Goal: Task Accomplishment & Management: Use online tool/utility

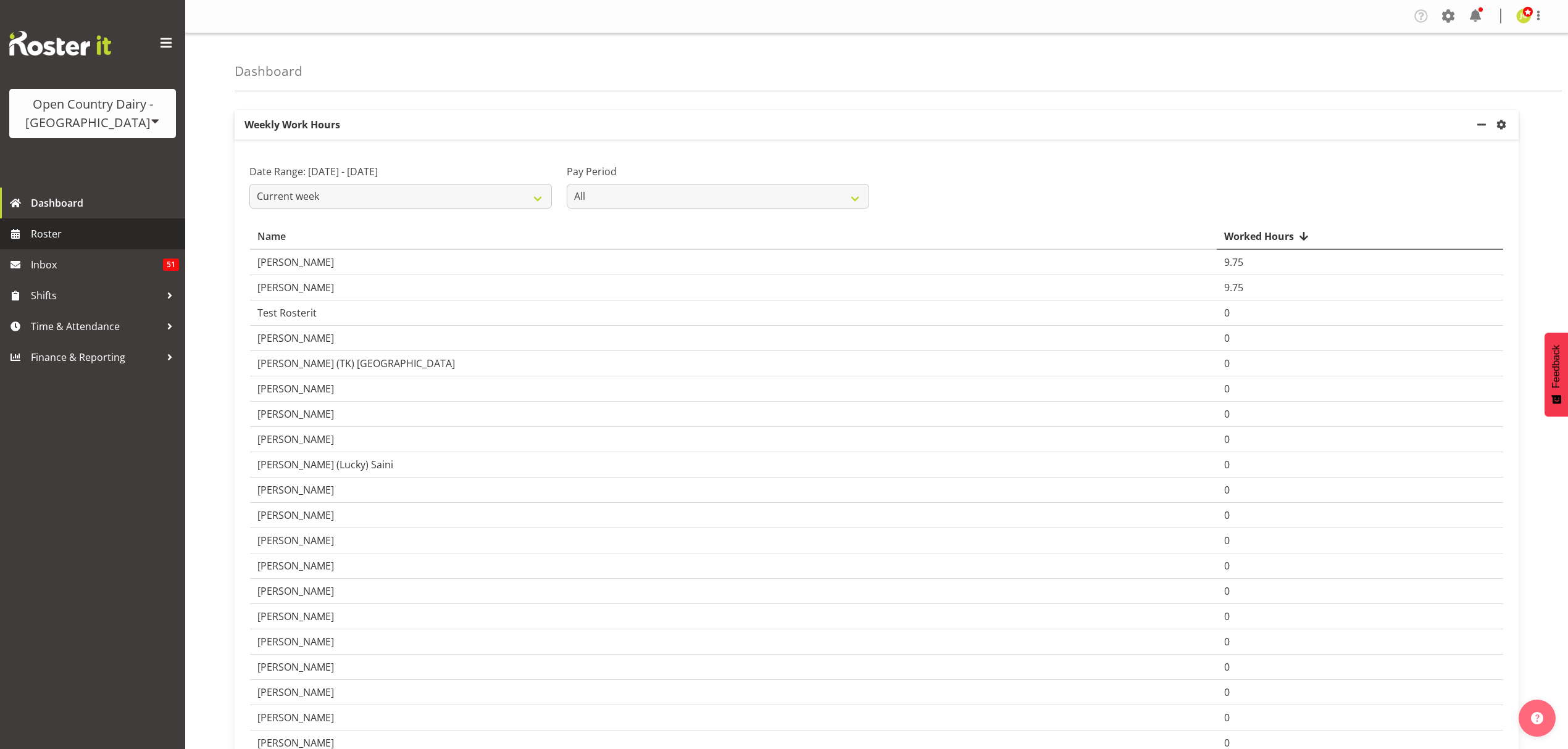
click at [95, 219] on link "Roster" at bounding box center [93, 234] width 185 height 31
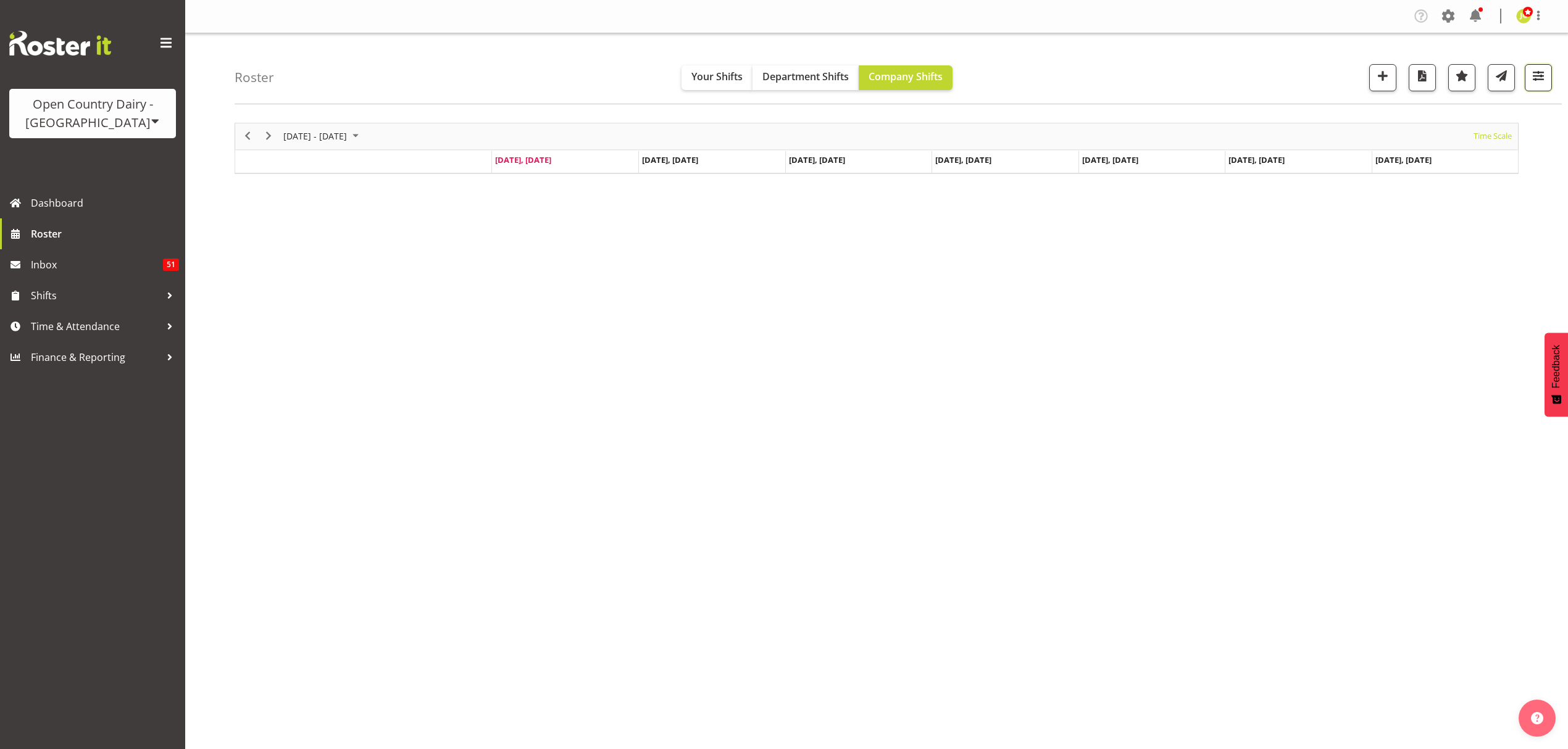
click at [1534, 73] on span "button" at bounding box center [1538, 75] width 16 height 16
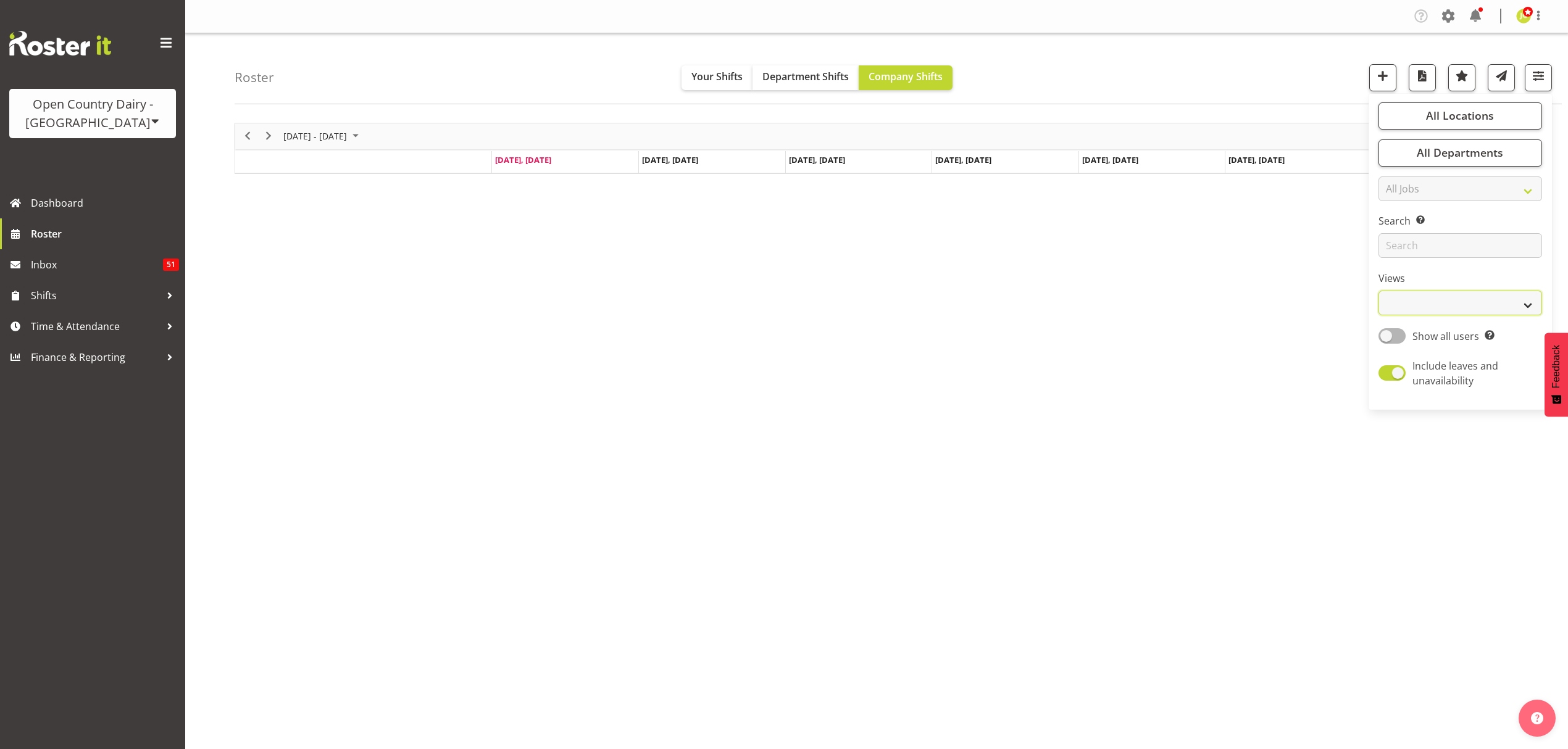
click at [1438, 297] on select "Staff Role Shift - Horizontal Shift - Vertical Staff - Location" at bounding box center [1460, 303] width 164 height 25
select select "shift"
click at [1378, 291] on select "Staff Role Shift - Horizontal Shift - Vertical Staff - Location" at bounding box center [1460, 303] width 164 height 25
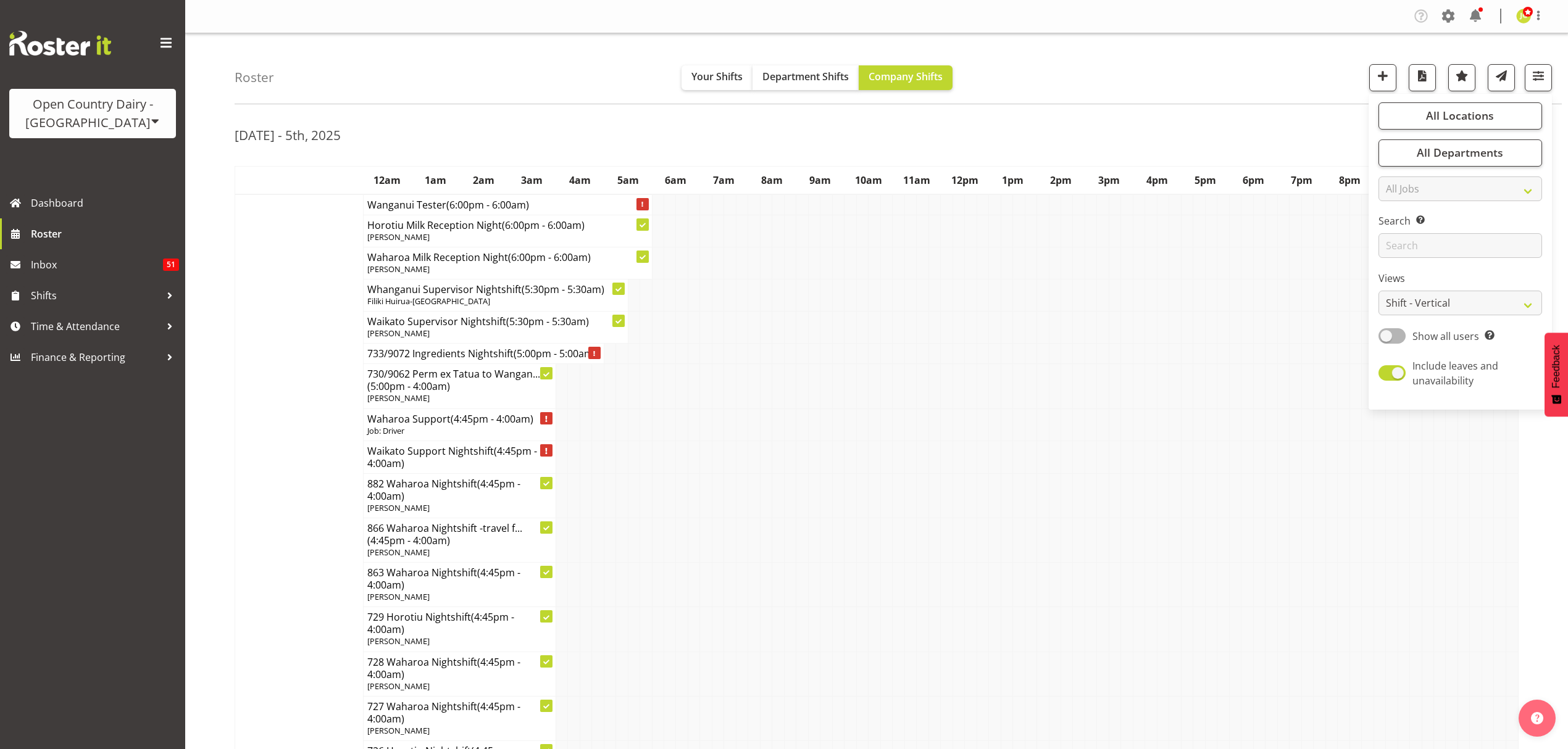
scroll to position [329, 0]
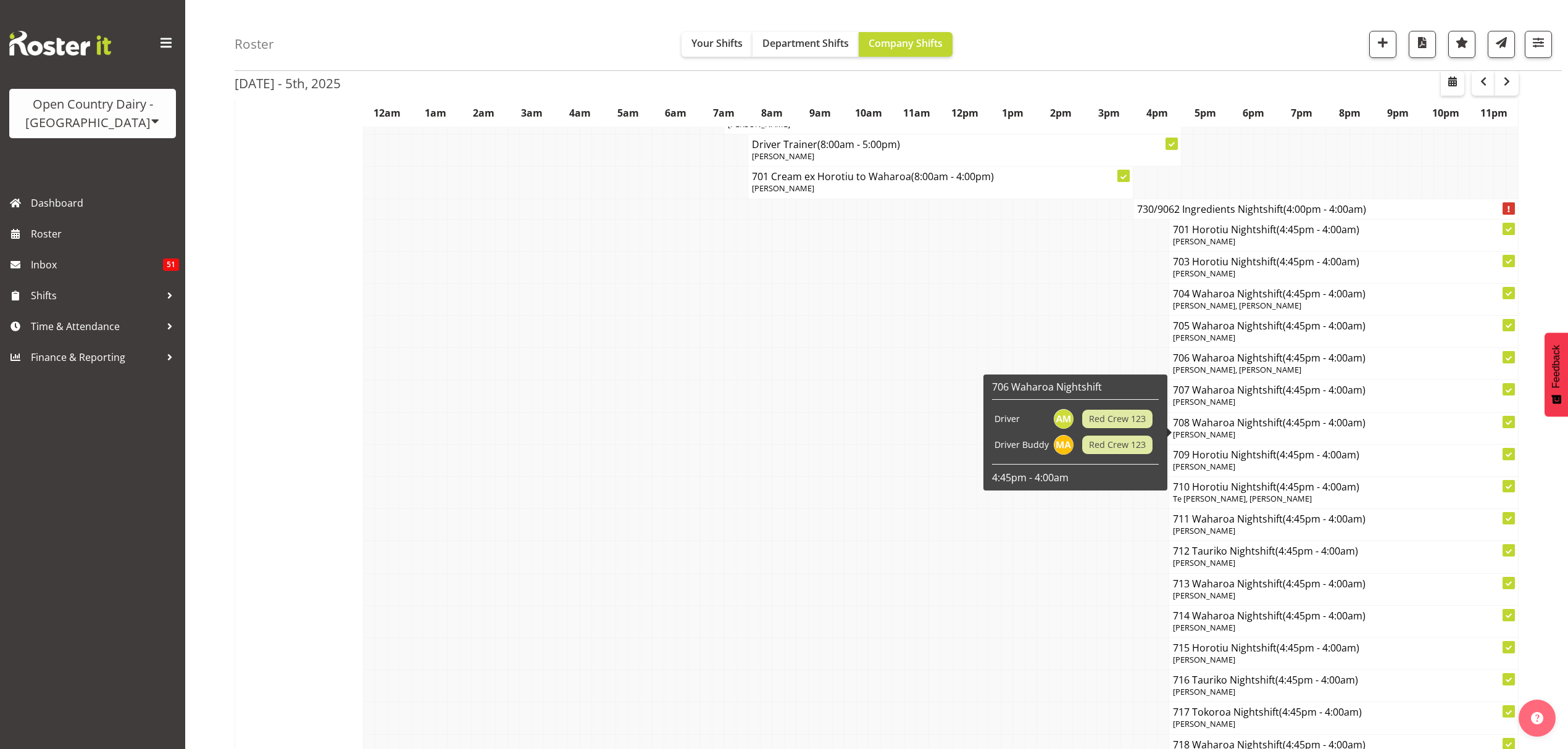
scroll to position [8144, 0]
